Goal: Check status: Check status

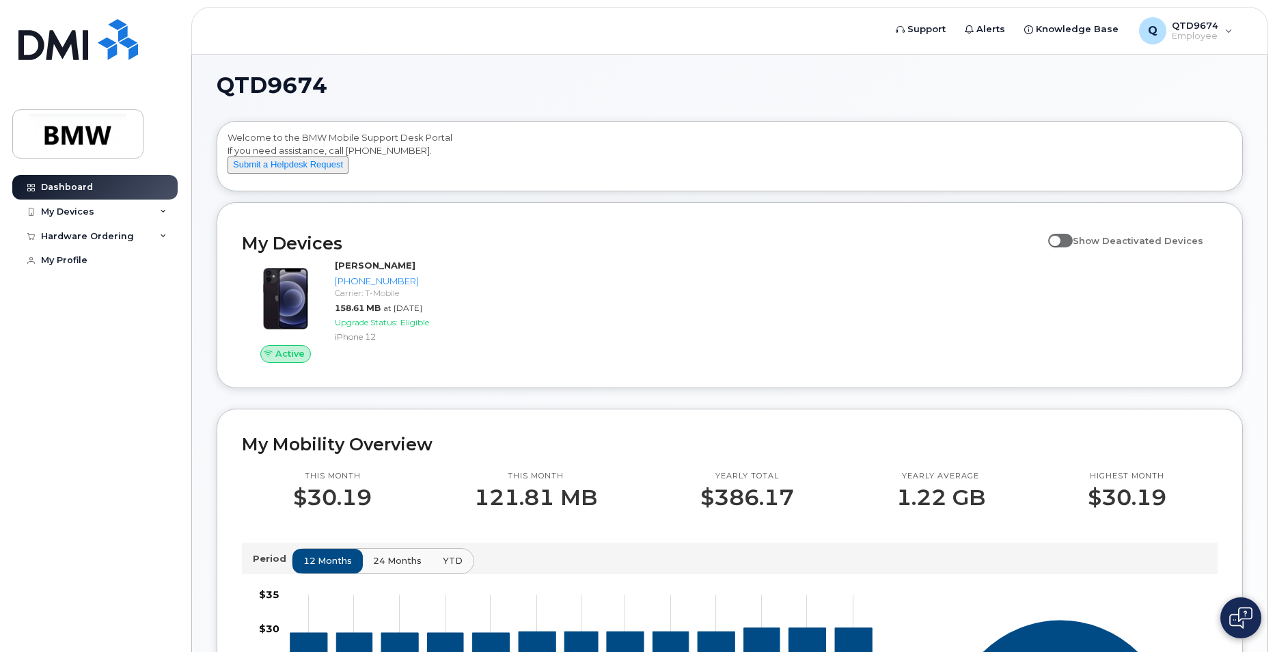
scroll to position [6, 0]
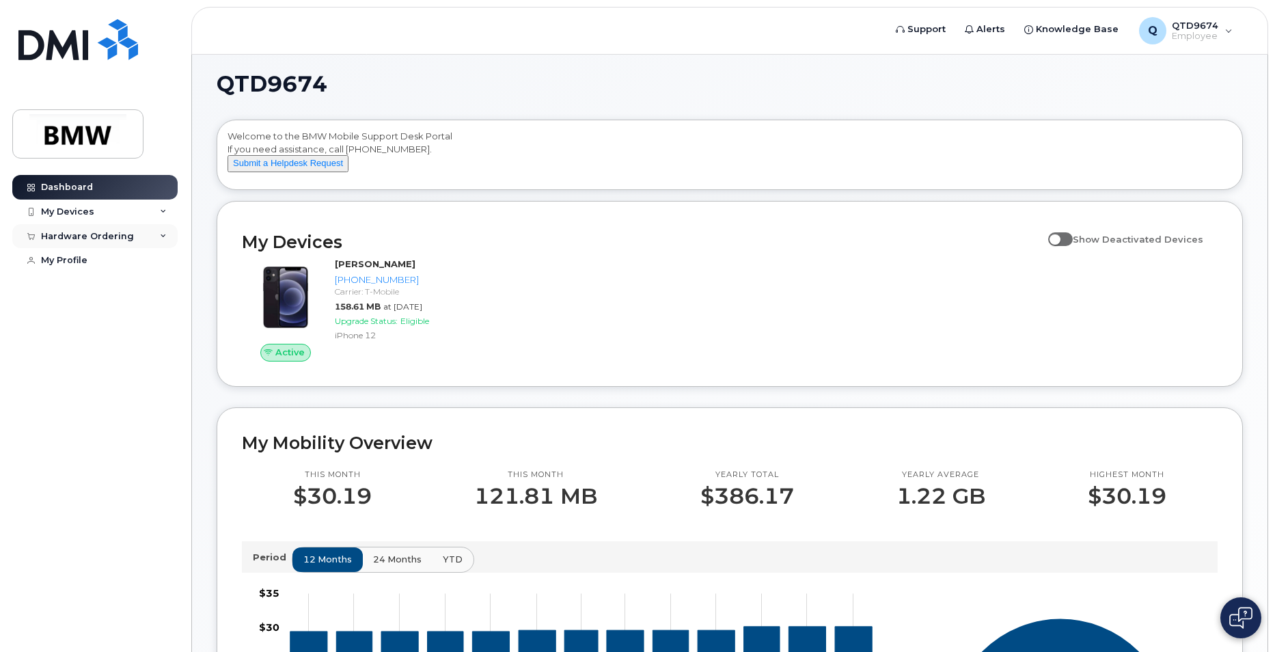
click at [57, 234] on div "Hardware Ordering" at bounding box center [87, 236] width 93 height 11
click at [77, 270] on link "My Orders" at bounding box center [106, 261] width 141 height 26
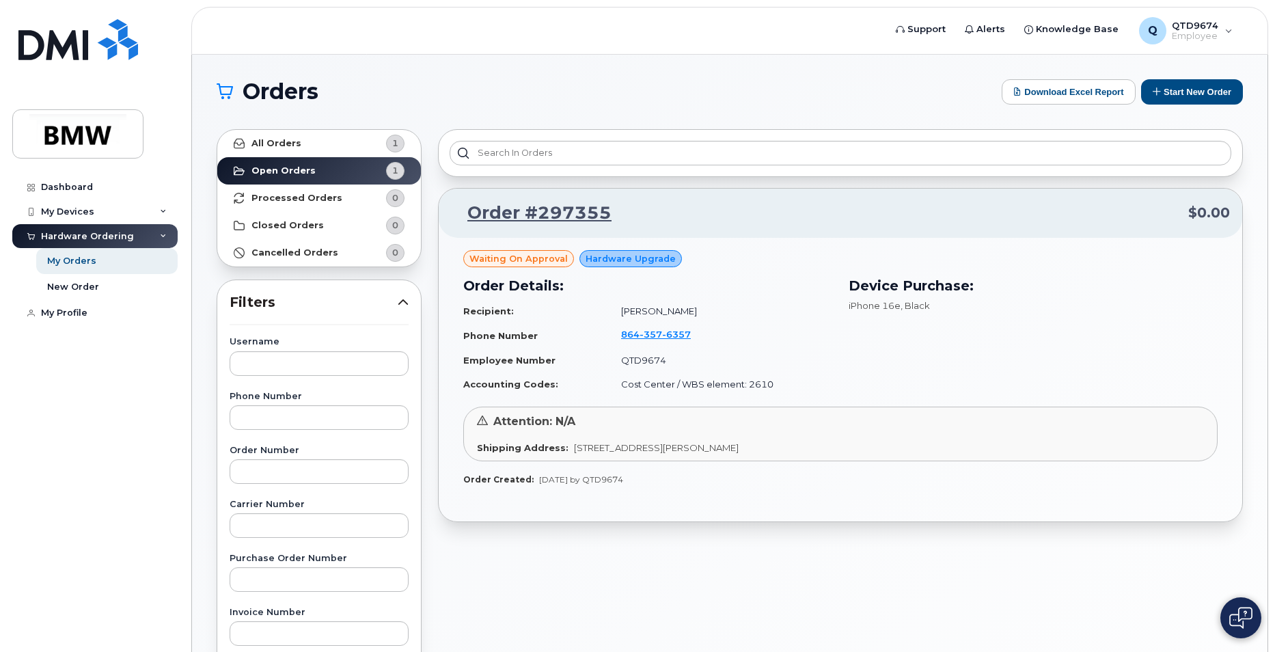
click at [610, 370] on td "QTD9674" at bounding box center [720, 360] width 223 height 24
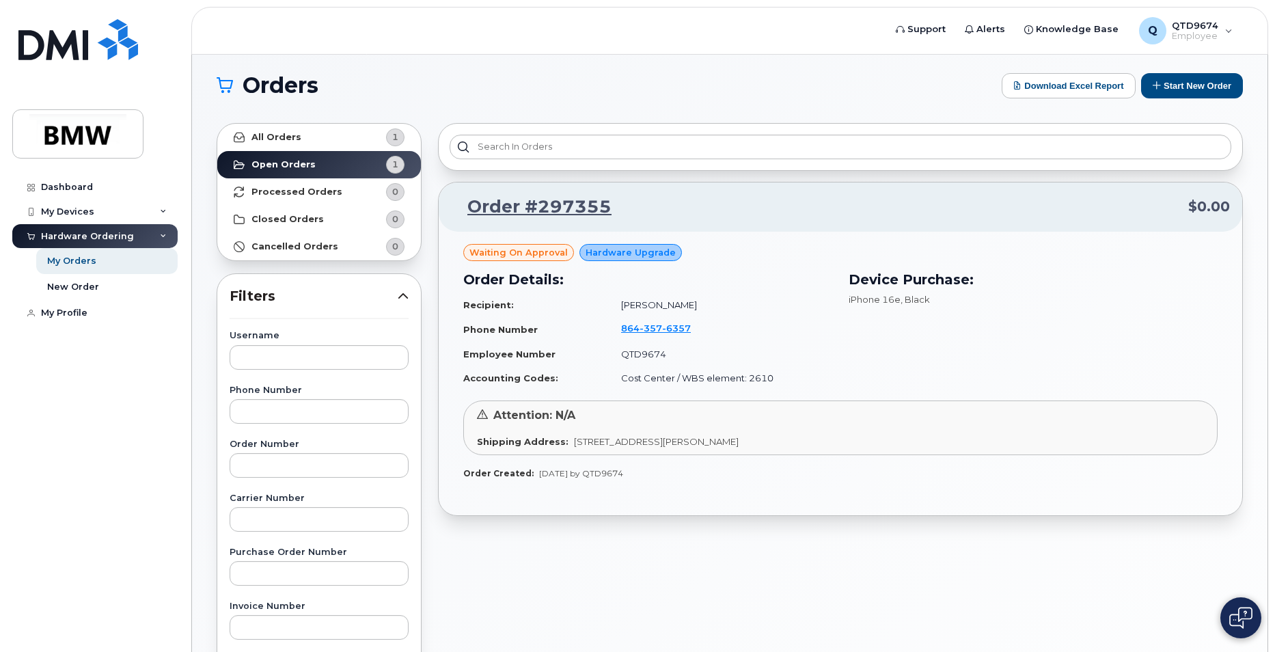
scroll to position [5, 0]
click at [527, 207] on link "Order #297355" at bounding box center [531, 207] width 161 height 25
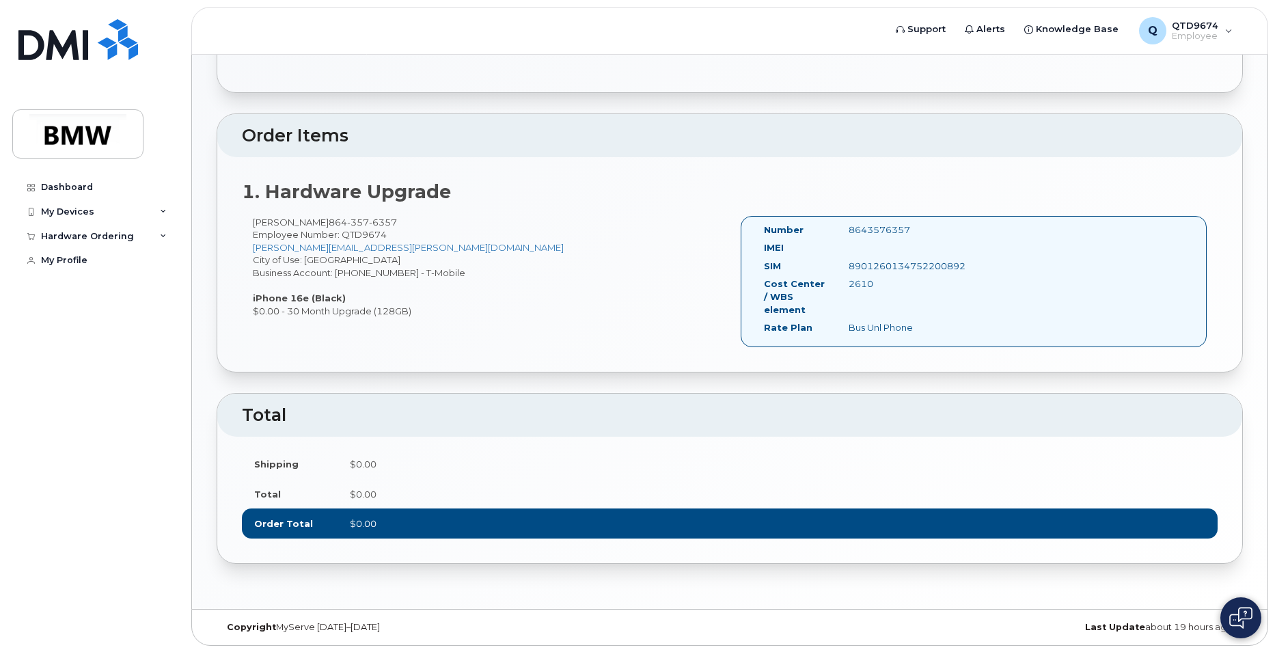
scroll to position [284, 0]
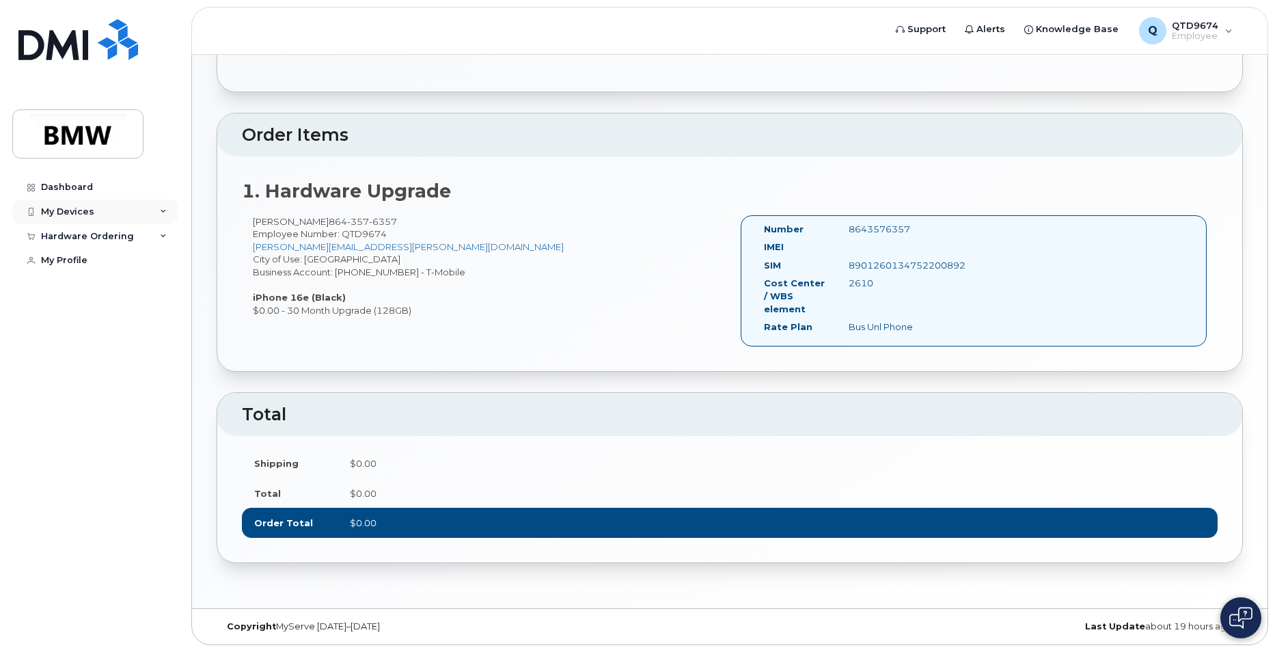
click at [150, 213] on div "My Devices" at bounding box center [94, 212] width 165 height 25
click at [118, 241] on div "Hardware Ordering" at bounding box center [87, 236] width 93 height 11
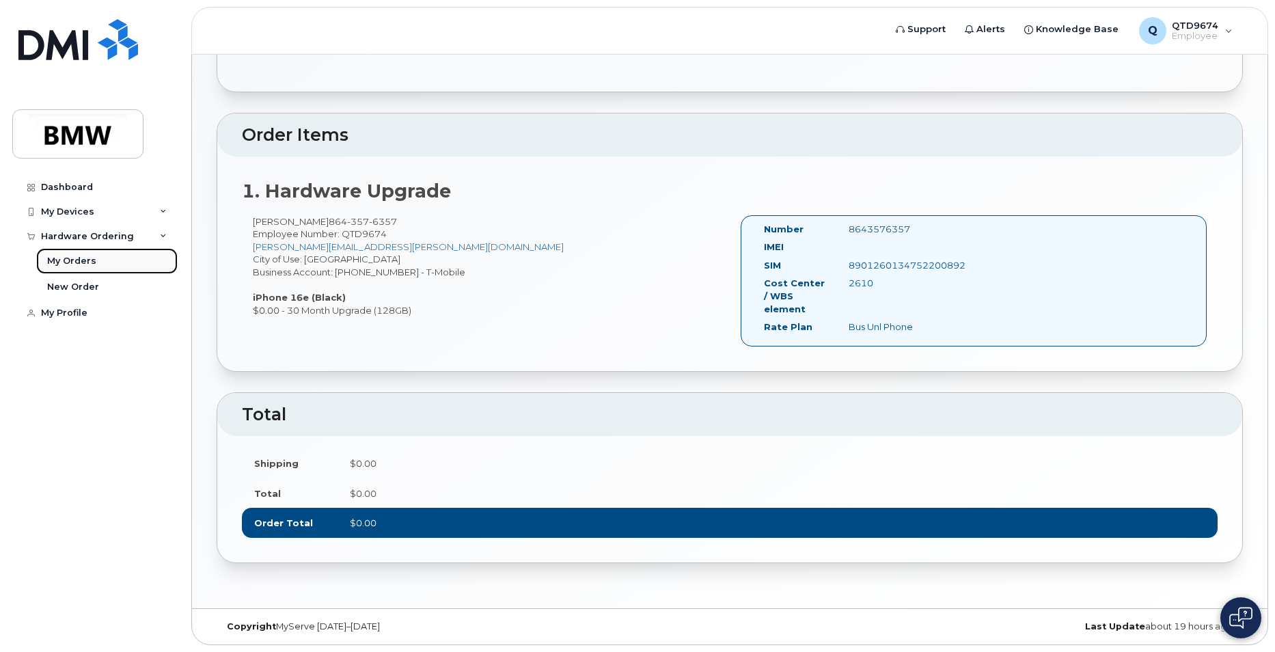
click at [105, 262] on link "My Orders" at bounding box center [106, 261] width 141 height 26
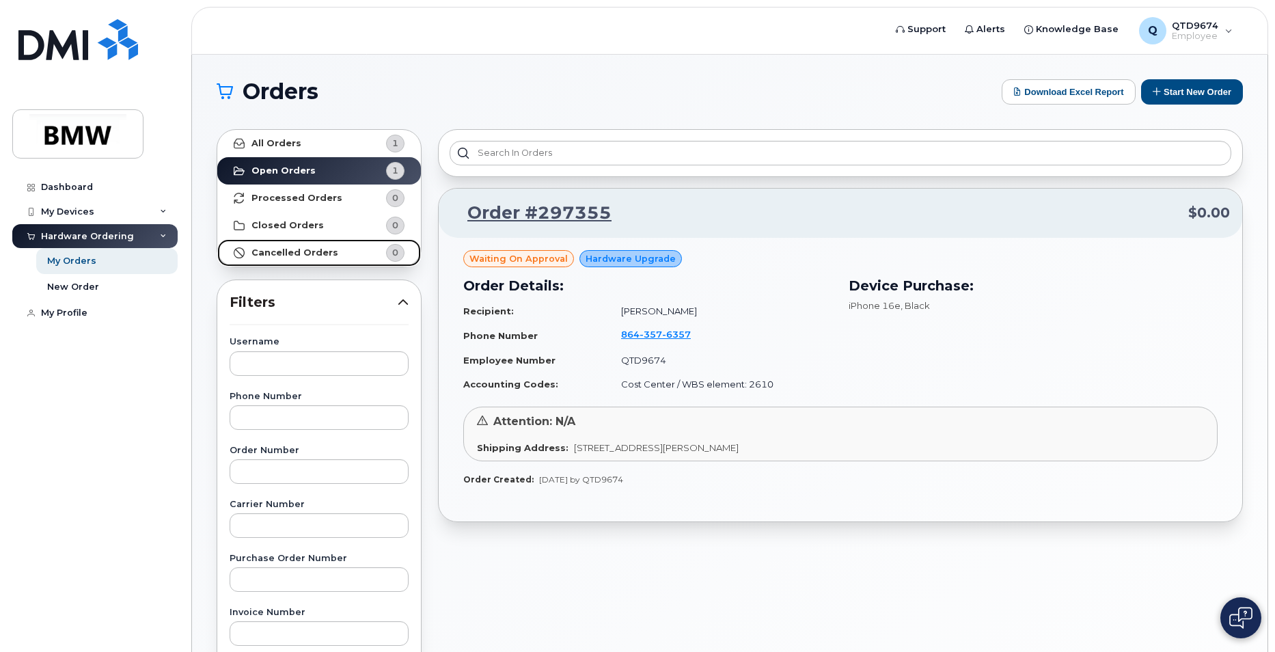
click at [346, 254] on link "Cancelled Orders 0" at bounding box center [319, 252] width 204 height 27
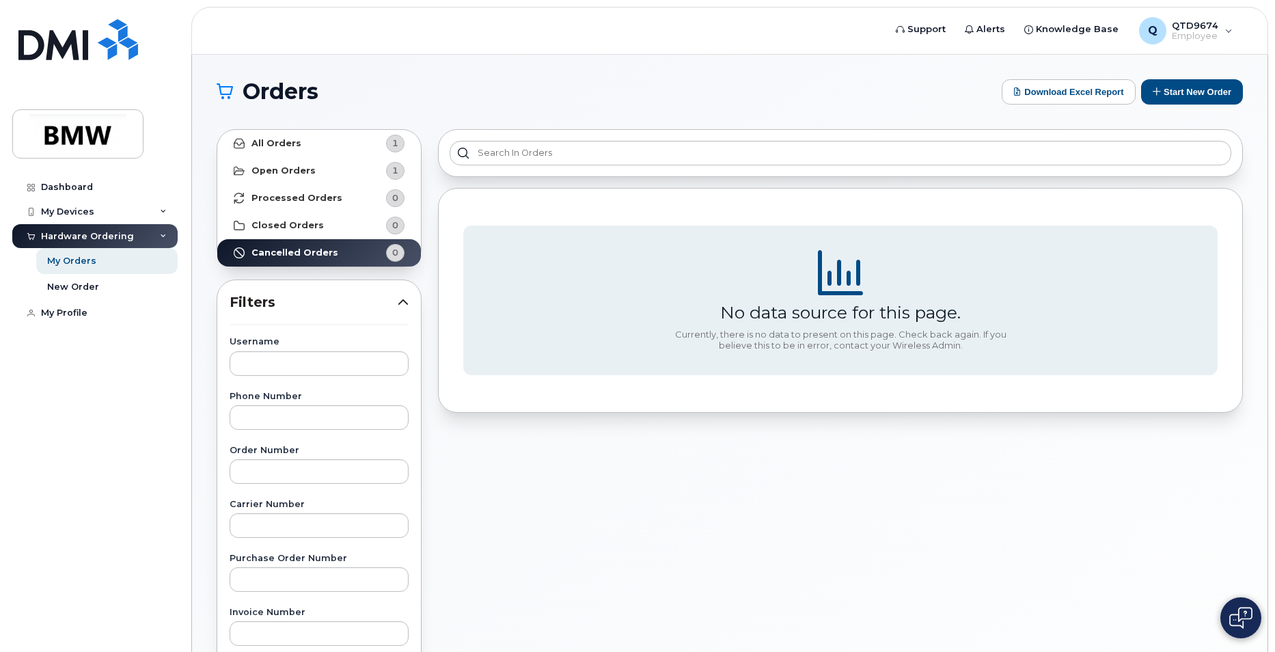
click at [1239, 618] on img at bounding box center [1240, 618] width 23 height 22
click at [285, 169] on strong "Open Orders" at bounding box center [283, 170] width 64 height 11
